Goal: Transaction & Acquisition: Purchase product/service

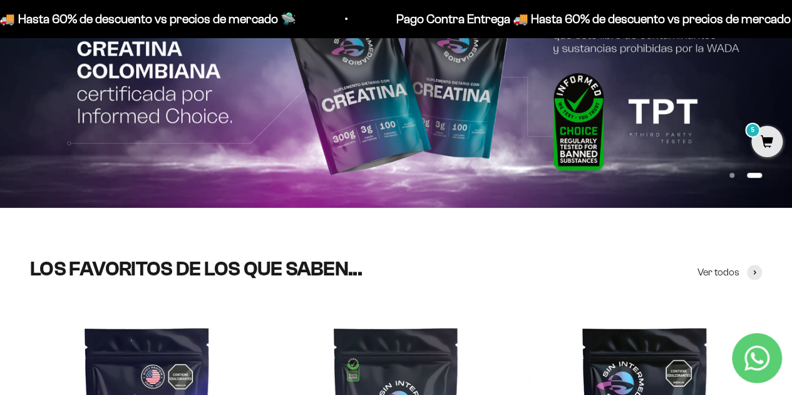
scroll to position [124, 0]
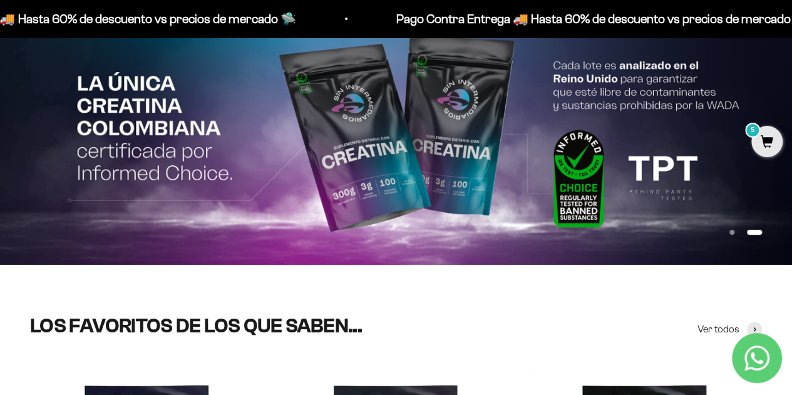
drag, startPoint x: 797, startPoint y: 31, endPoint x: 792, endPoint y: 42, distance: 12.0
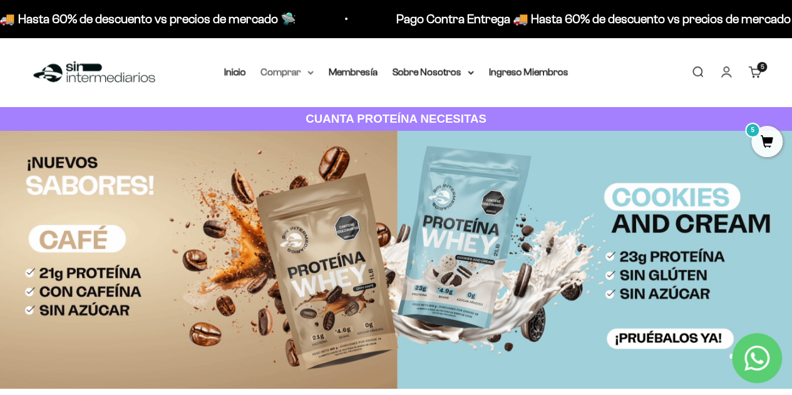
click at [304, 76] on summary "Comprar" at bounding box center [287, 72] width 53 height 16
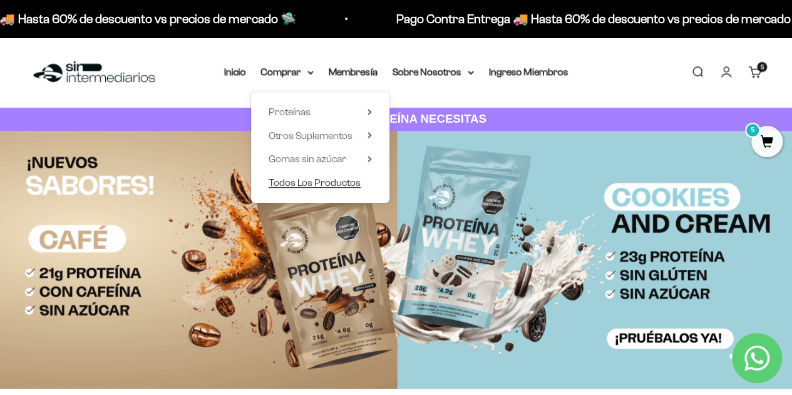
click at [337, 177] on span "Todos Los Productos" at bounding box center [314, 182] width 92 height 11
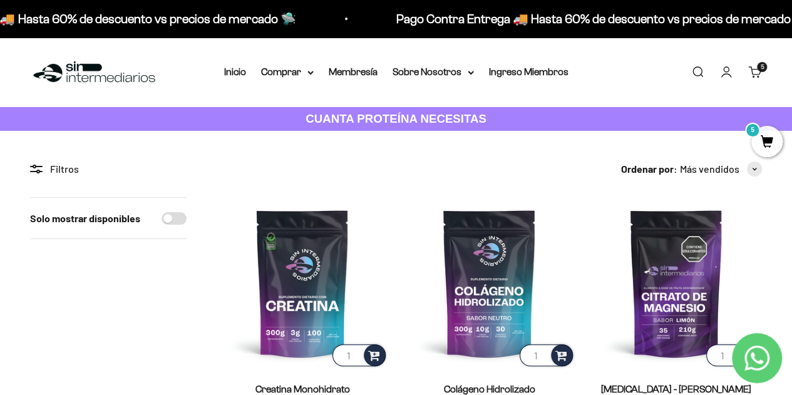
click at [762, 68] on span "5" at bounding box center [761, 67] width 3 height 6
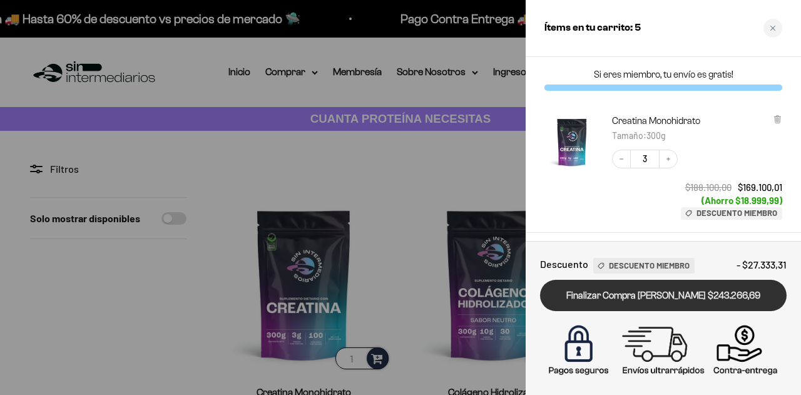
click at [684, 298] on link "Finalizar Compra [PERSON_NAME] $243.266,69" at bounding box center [663, 296] width 247 height 32
